Goal: Navigation & Orientation: Find specific page/section

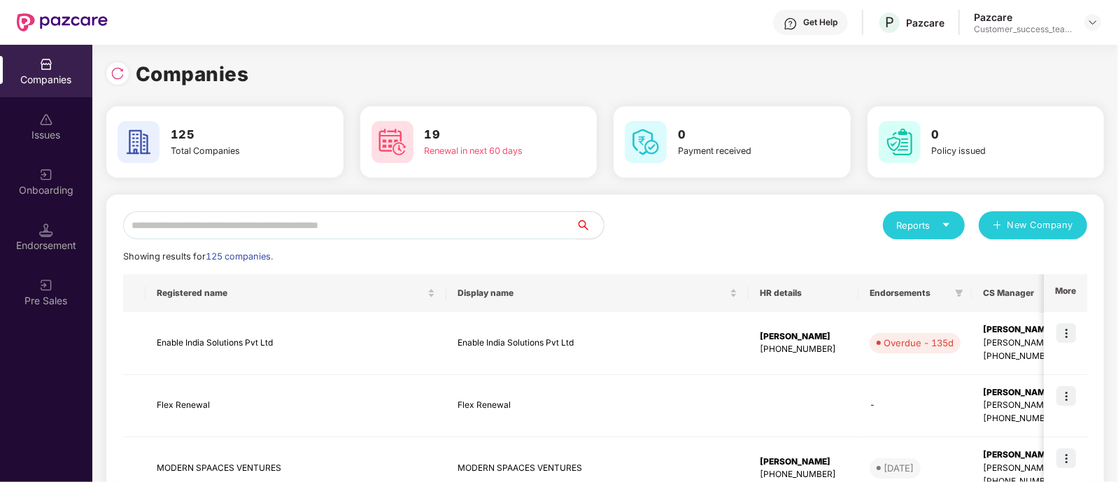
click at [327, 217] on input "text" at bounding box center [349, 225] width 453 height 28
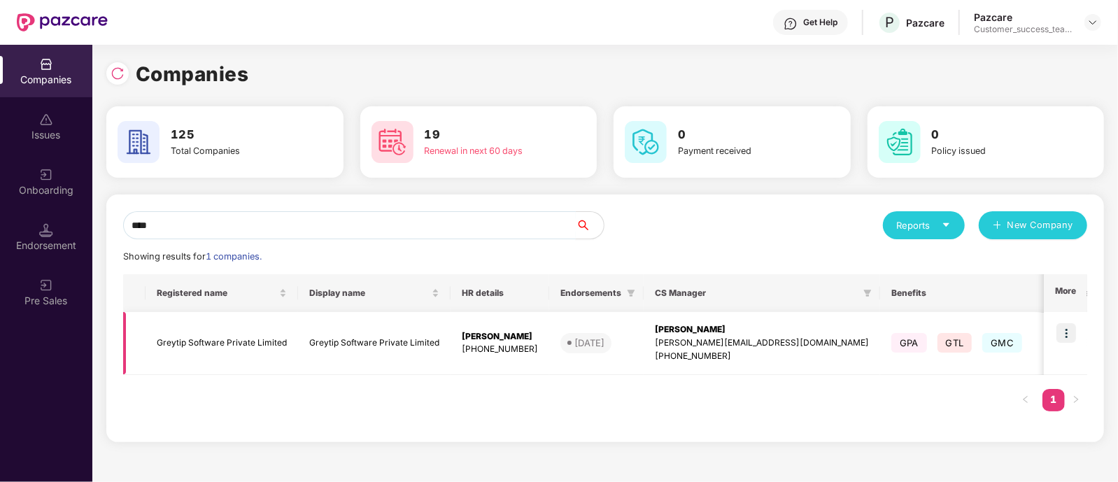
type input "****"
click at [1056, 326] on td at bounding box center [1064, 343] width 43 height 63
click at [1059, 336] on img at bounding box center [1066, 333] width 20 height 20
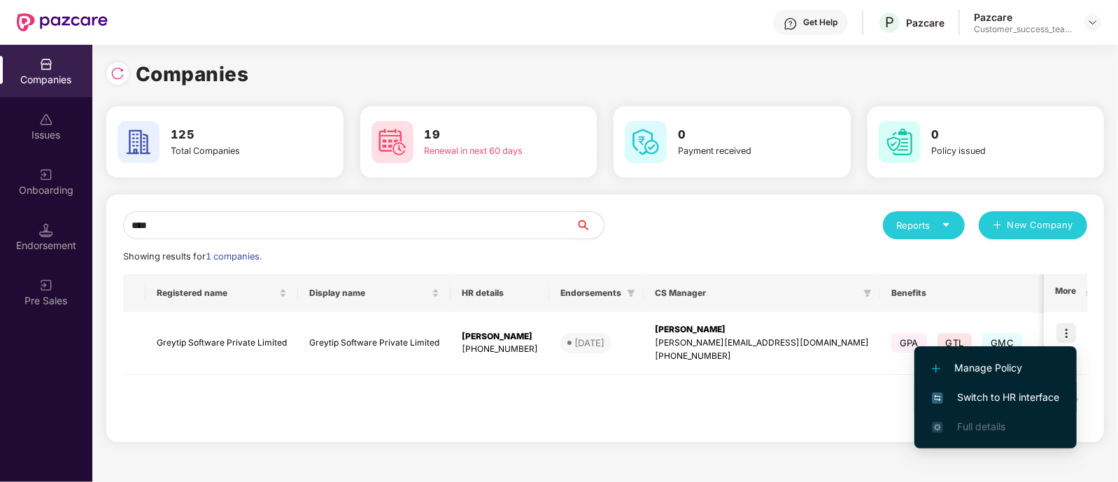
click at [992, 402] on span "Switch to HR interface" at bounding box center [995, 397] width 127 height 15
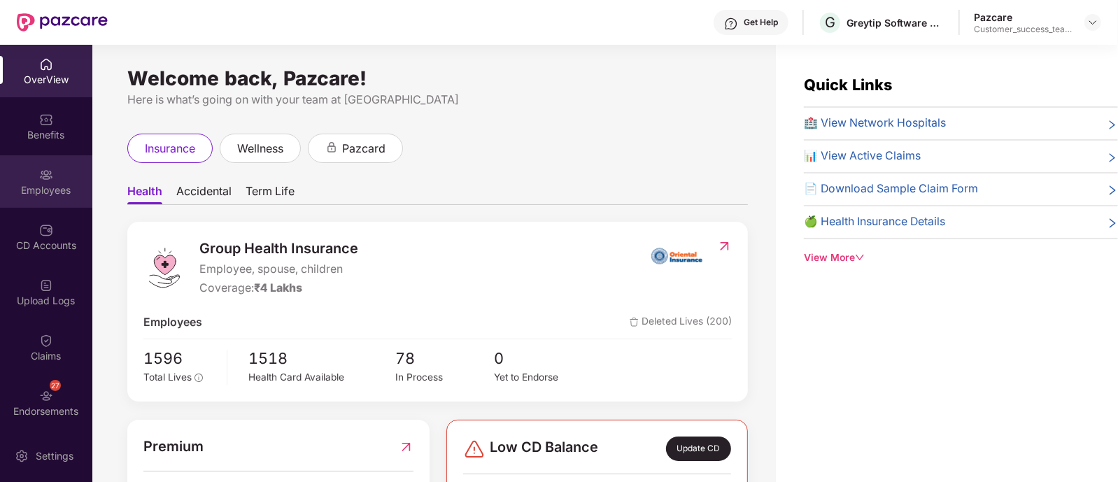
click at [73, 194] on div "Employees" at bounding box center [46, 190] width 92 height 14
